Goal: Task Accomplishment & Management: Manage account settings

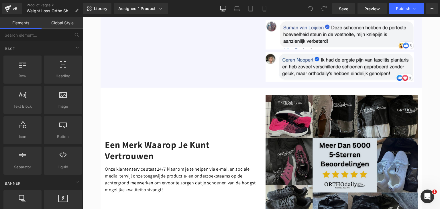
scroll to position [1605, 0]
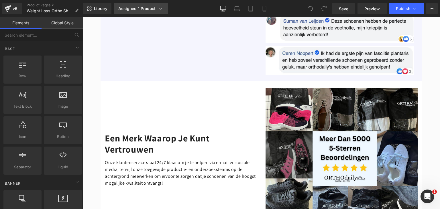
click at [156, 8] on div "Assigned 1 Product" at bounding box center [140, 9] width 45 height 6
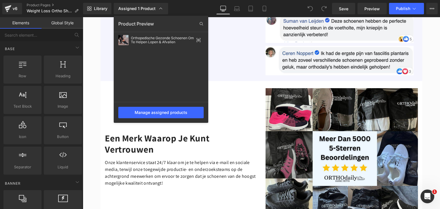
click at [179, 9] on div "Assigned 1 Product Product Preview Orthopedische Gezonde Schoenen Om Te Helpen …" at bounding box center [147, 8] width 72 height 11
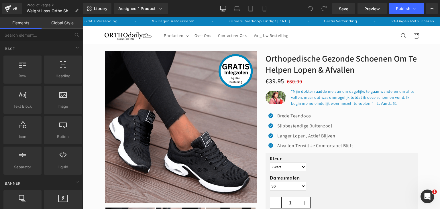
scroll to position [0, 0]
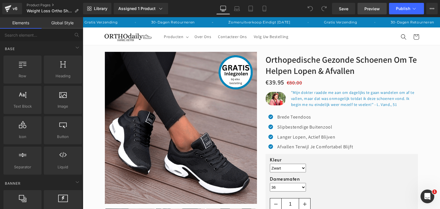
click at [374, 8] on span "Preview" at bounding box center [372, 9] width 15 height 6
click at [431, 10] on icon at bounding box center [432, 8] width 5 height 5
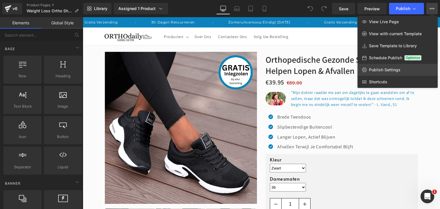
click at [397, 70] on span "Publish Settings" at bounding box center [385, 69] width 32 height 5
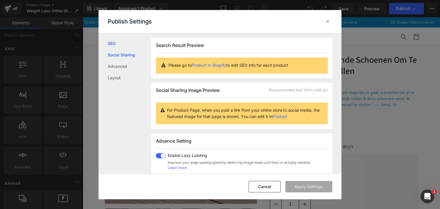
click at [130, 58] on link "Social Sharing" at bounding box center [130, 54] width 44 height 11
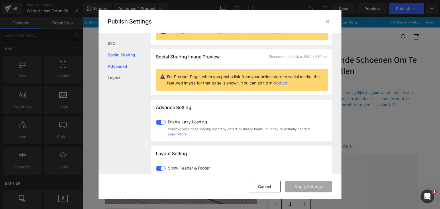
scroll to position [45, 0]
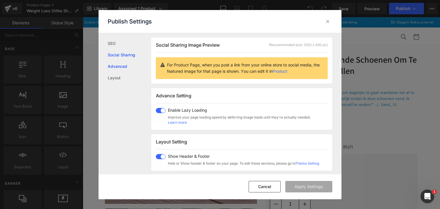
click at [124, 64] on link "Advanced" at bounding box center [130, 66] width 44 height 11
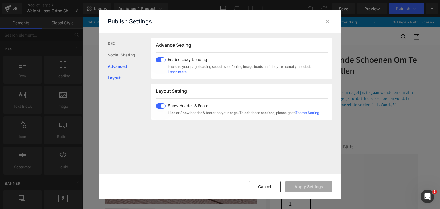
click at [117, 79] on link "Layout" at bounding box center [130, 77] width 44 height 11
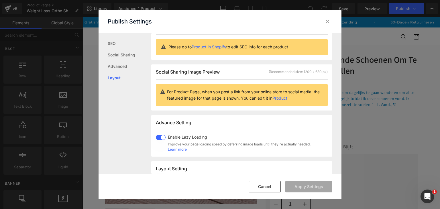
scroll to position [0, 0]
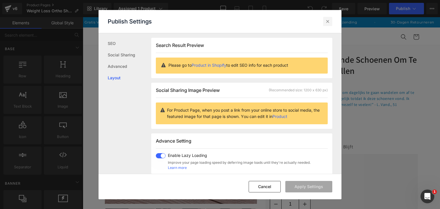
click at [330, 21] on icon at bounding box center [328, 22] width 6 height 6
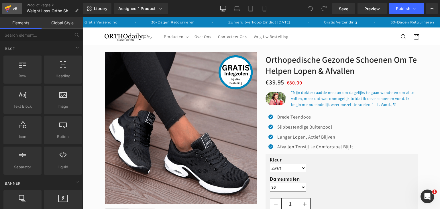
click at [8, 8] on icon at bounding box center [8, 8] width 7 height 14
